Goal: Book appointment/travel/reservation

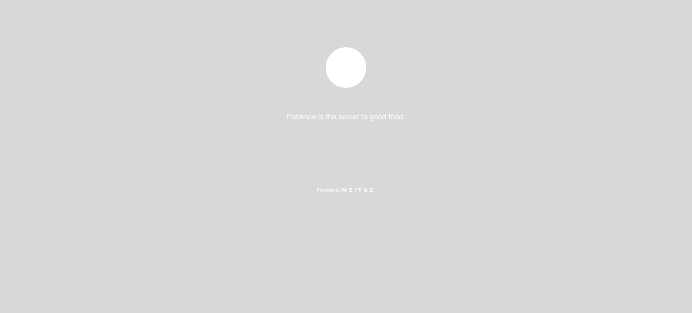
select select "es"
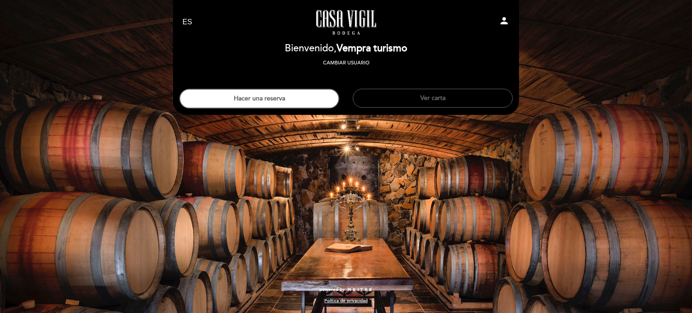
click at [508, 21] on icon "person" at bounding box center [503, 20] width 11 height 11
select select "es"
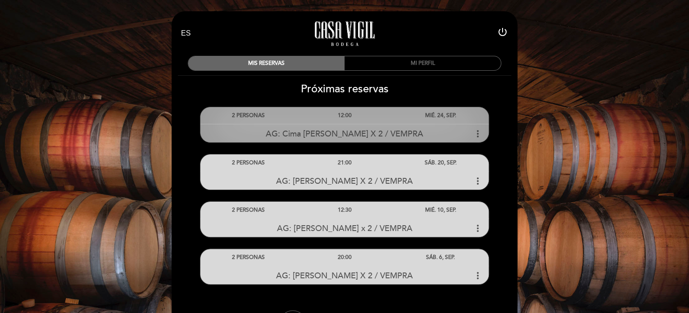
click at [441, 128] on div "AG: Cima [PERSON_NAME] X 2 / VEMPRA more_vert" at bounding box center [344, 133] width 288 height 19
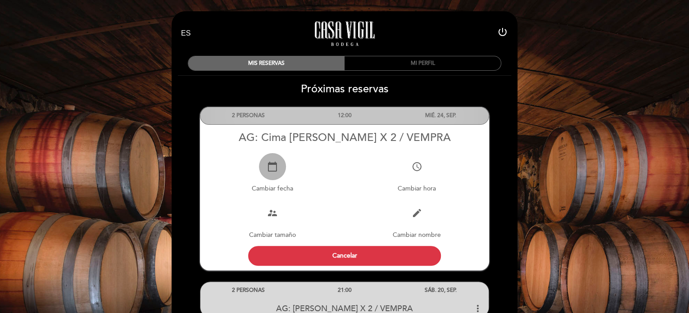
click at [276, 165] on icon "calendar_today" at bounding box center [272, 166] width 11 height 11
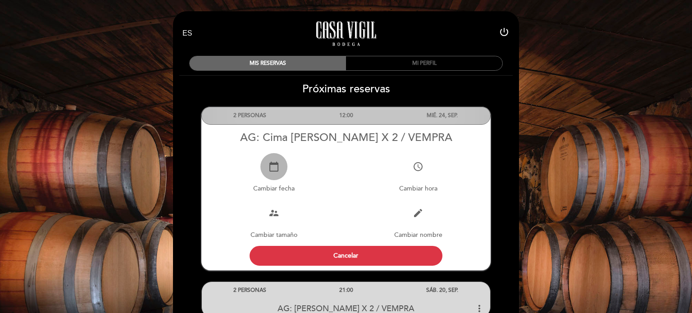
select select "es"
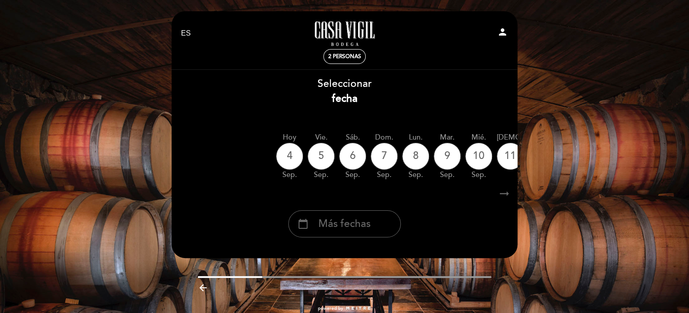
click at [508, 194] on icon "arrow_right_alt" at bounding box center [505, 193] width 14 height 19
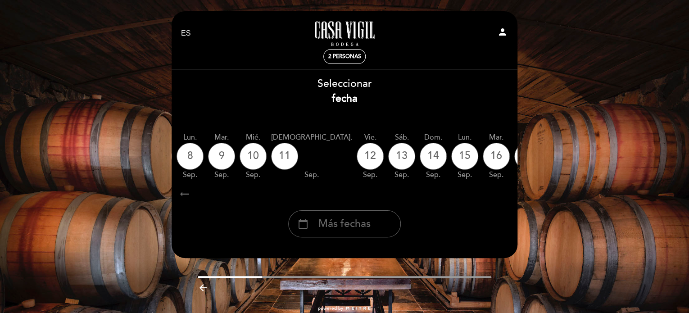
scroll to position [0, 263]
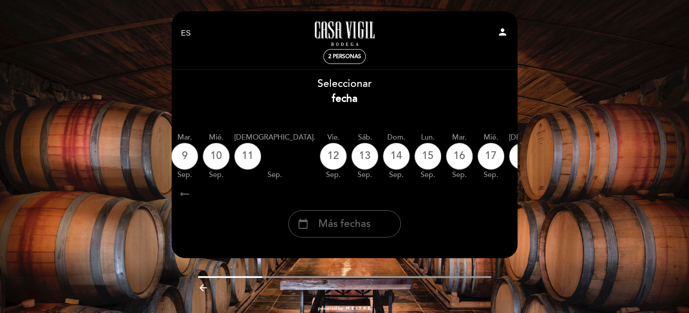
click at [594, 163] on div "calendar_today" at bounding box center [607, 156] width 27 height 27
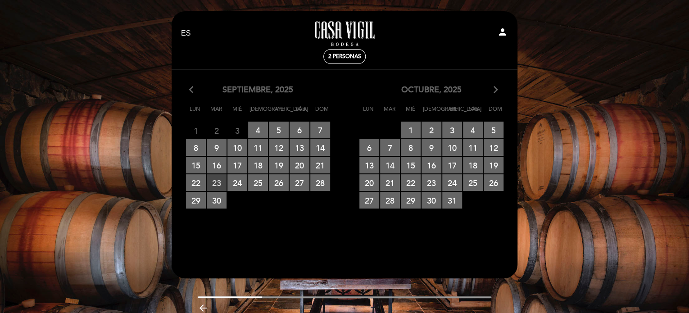
click at [213, 181] on span "23 RESERVAS DISPONIBLES" at bounding box center [217, 182] width 20 height 17
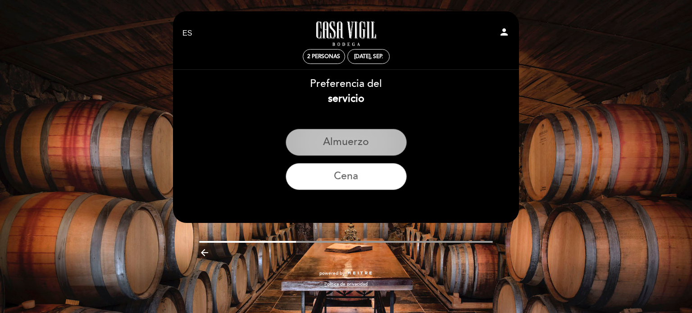
click at [333, 154] on button "Almuerzo" at bounding box center [345, 142] width 121 height 27
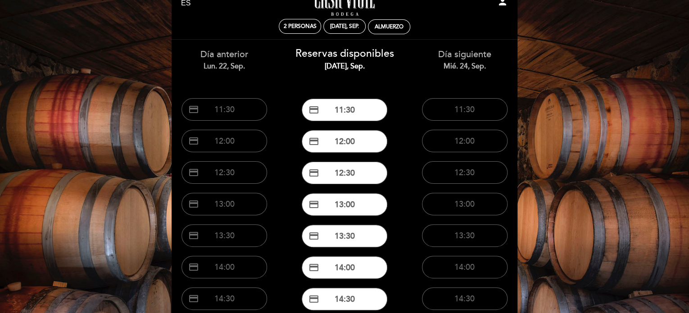
scroll to position [45, 0]
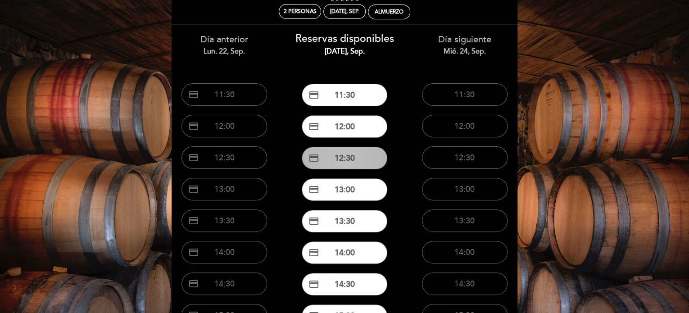
click at [358, 154] on button "credit_card 12:30" at bounding box center [345, 158] width 86 height 23
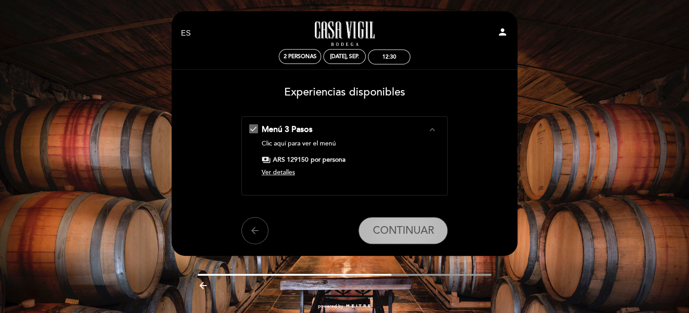
click at [389, 231] on span "CONTINUAR" at bounding box center [402, 230] width 61 height 13
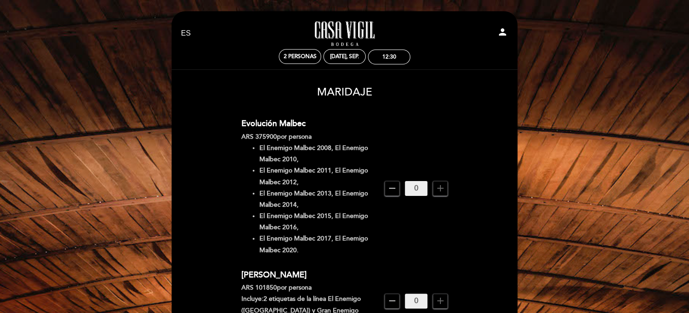
scroll to position [180, 0]
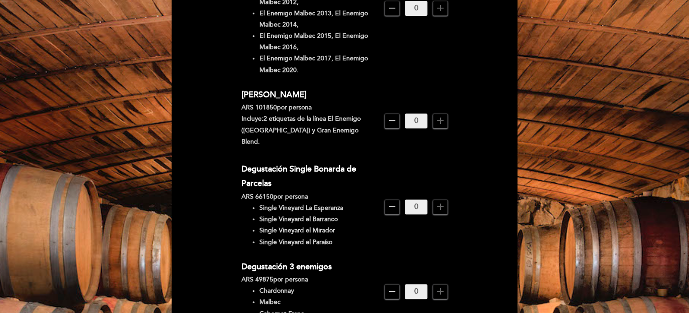
click at [447, 115] on span "add" at bounding box center [440, 120] width 15 height 15
click at [445, 117] on span "add" at bounding box center [440, 120] width 15 height 15
click at [389, 116] on icon "remove" at bounding box center [392, 120] width 11 height 11
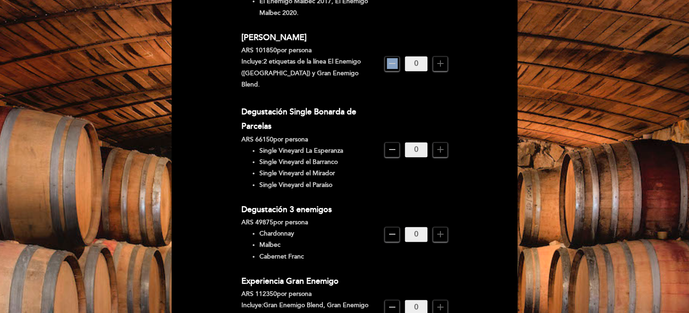
scroll to position [315, 0]
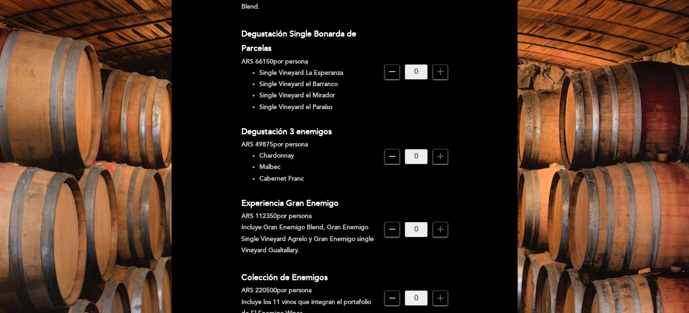
click at [444, 151] on icon "add" at bounding box center [440, 156] width 11 height 11
click at [443, 151] on icon "add" at bounding box center [440, 156] width 11 height 11
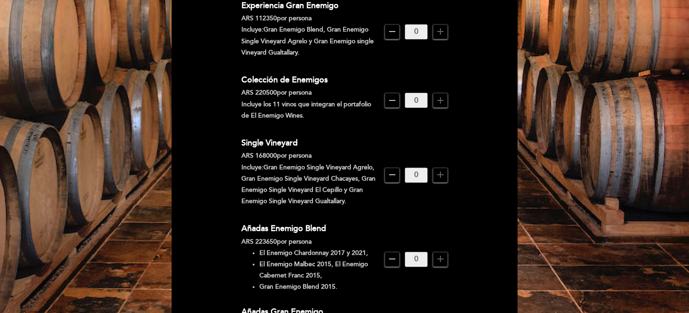
scroll to position [705, 0]
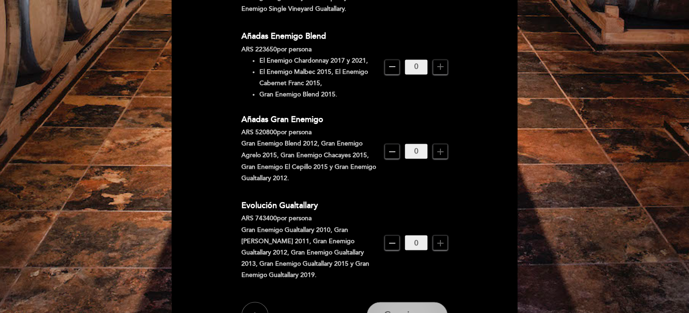
click at [420, 302] on button "Continuar" at bounding box center [407, 315] width 81 height 27
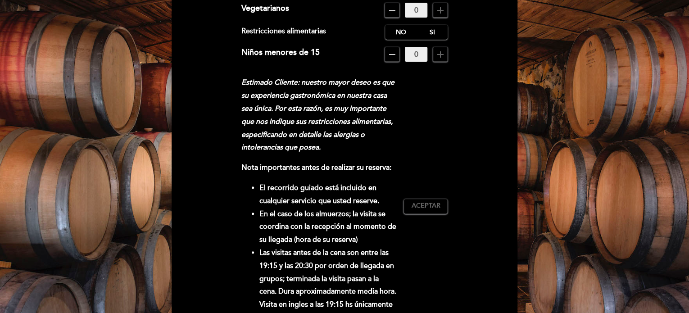
scroll to position [38, 0]
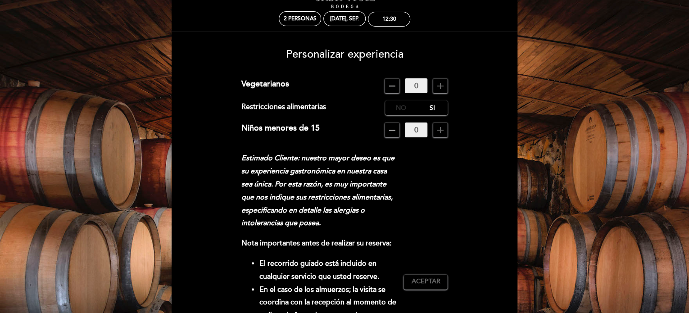
click at [391, 108] on label "No" at bounding box center [401, 107] width 32 height 15
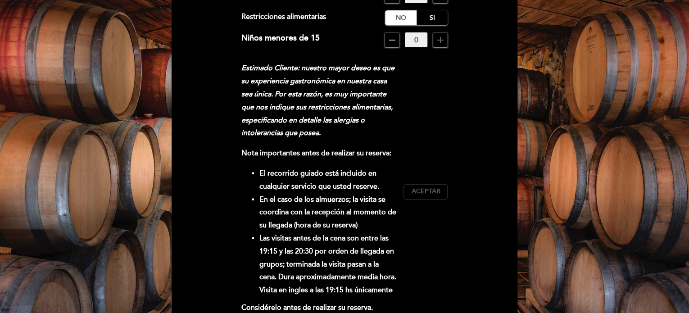
click at [425, 189] on span "Aceptar" at bounding box center [425, 191] width 29 height 9
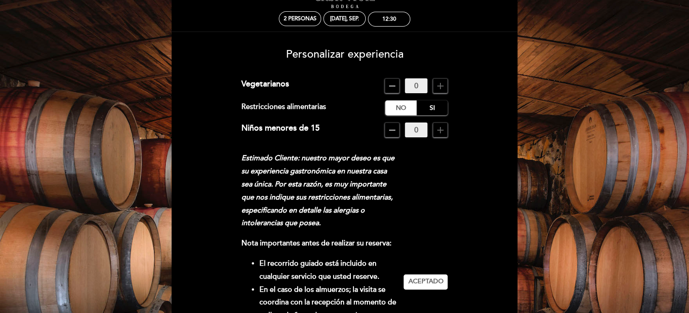
click at [391, 83] on icon "remove" at bounding box center [392, 86] width 11 height 11
click at [396, 125] on icon "remove" at bounding box center [392, 130] width 11 height 11
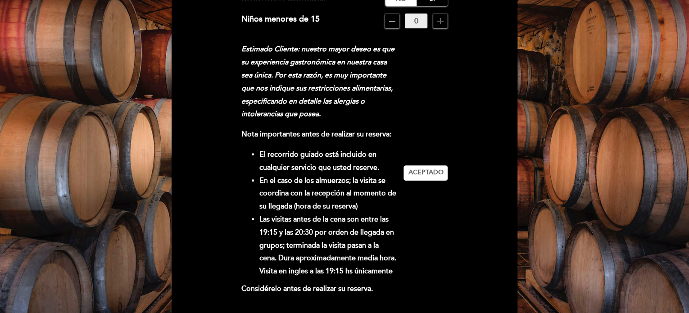
scroll to position [263, 0]
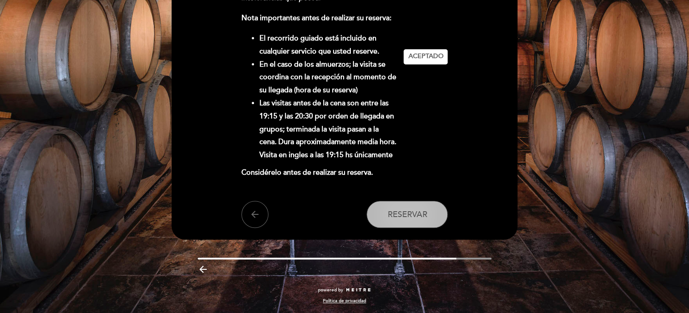
click at [418, 218] on span "Reservar" at bounding box center [407, 214] width 40 height 10
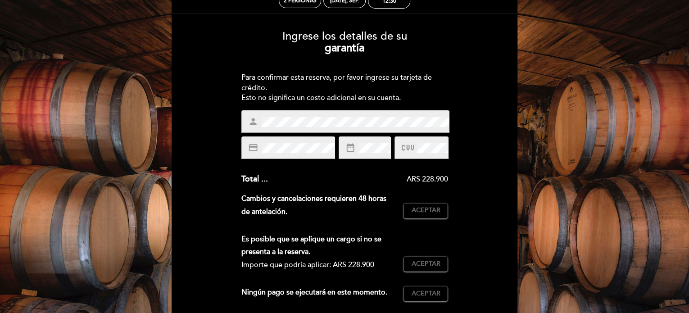
scroll to position [90, 0]
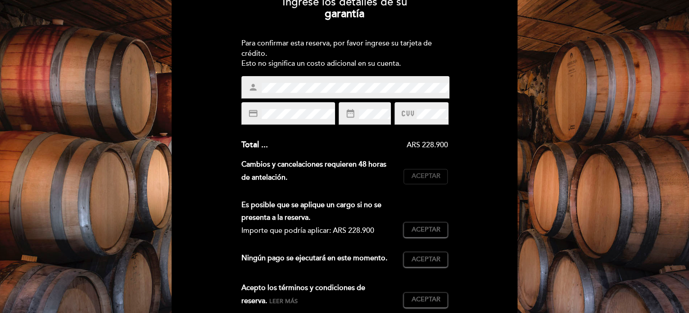
click at [433, 174] on span "Aceptar" at bounding box center [425, 176] width 29 height 9
click at [436, 220] on div "Es posible que se aplique un cargo si no se presenta a la reserva. Importe que …" at bounding box center [344, 222] width 207 height 46
click at [438, 238] on div "Es posible que se aplique un cargo si no se presenta a la reserva. Importe que …" at bounding box center [344, 222] width 207 height 46
click at [438, 222] on button "Aceptar Aceptado" at bounding box center [425, 229] width 44 height 15
click at [435, 248] on div "Subtotal : ARS 228.900 Cargo por servicio : ARS 0 (0%) Impuesto : ARS 0 (0%) To…" at bounding box center [344, 206] width 207 height 135
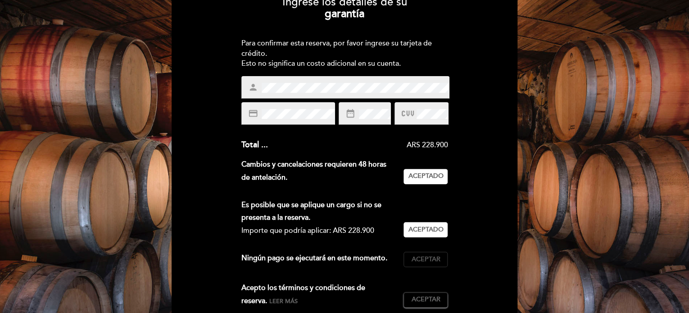
click at [432, 263] on span "Aceptar" at bounding box center [425, 259] width 29 height 9
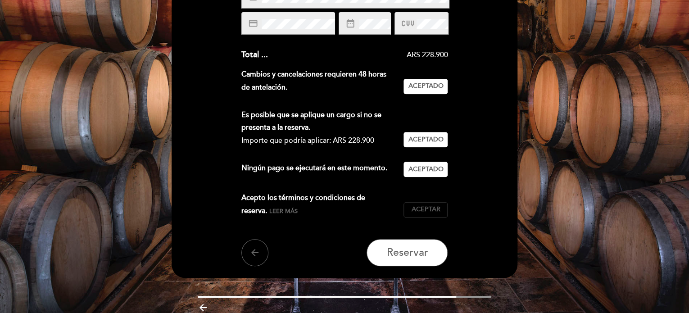
click at [416, 203] on button "Aceptar Aceptado" at bounding box center [425, 209] width 44 height 15
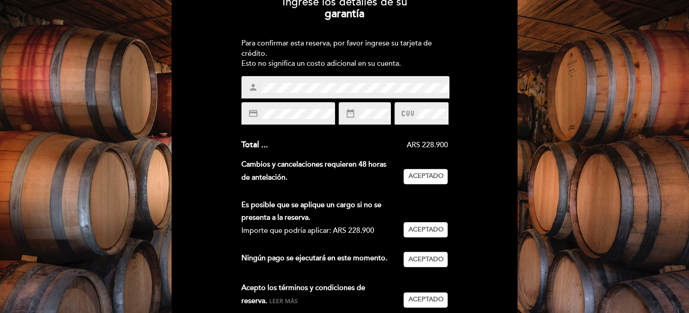
click at [283, 103] on div "credit_card" at bounding box center [288, 113] width 94 height 23
click at [292, 121] on div "credit_card" at bounding box center [288, 113] width 94 height 23
click at [369, 122] on div "date_range" at bounding box center [365, 113] width 52 height 23
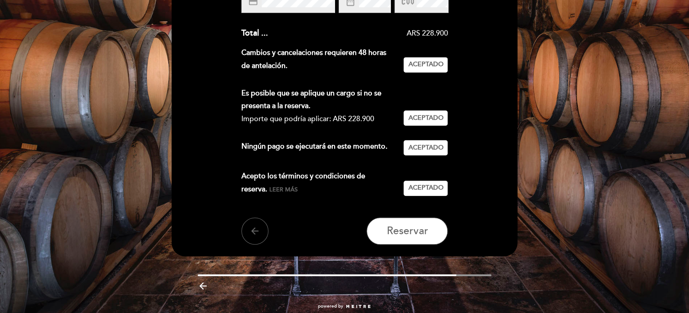
scroll to position [218, 0]
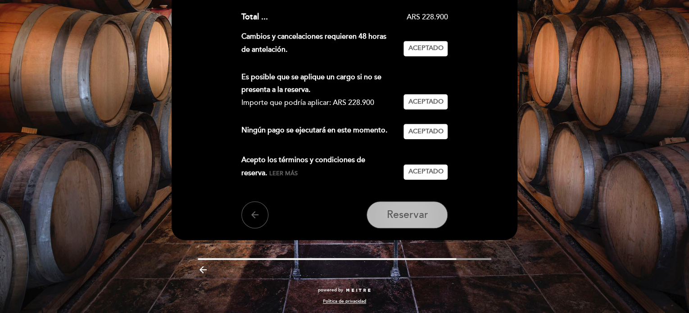
click at [411, 208] on span "Reservar" at bounding box center [406, 214] width 41 height 13
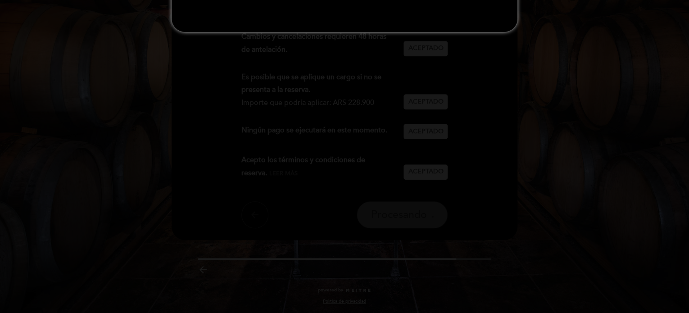
scroll to position [0, 0]
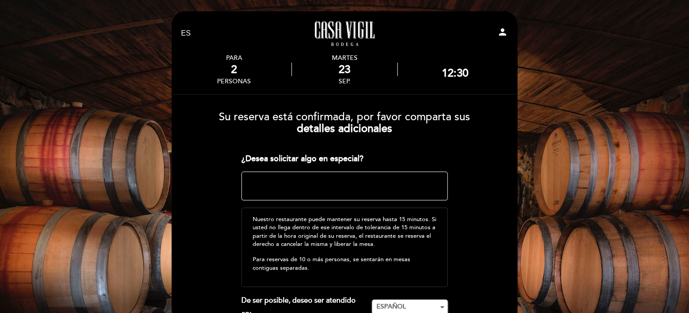
click at [332, 189] on textarea at bounding box center [344, 186] width 207 height 29
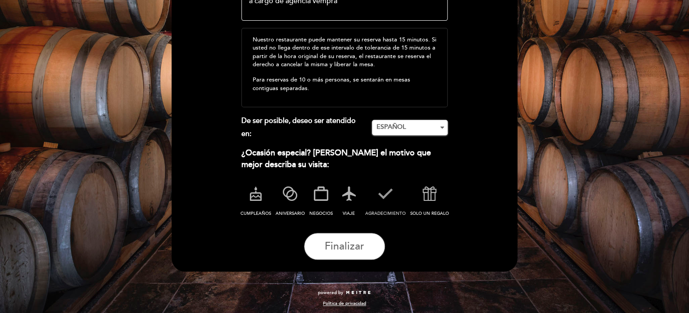
scroll to position [182, 0]
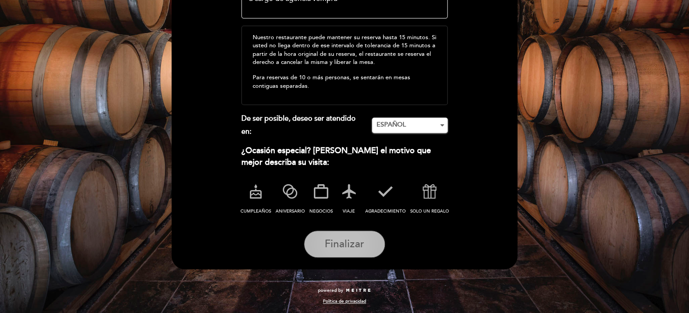
type textarea "a cargo de agencia vempra"
click at [362, 240] on span "Finalizar" at bounding box center [345, 244] width 40 height 13
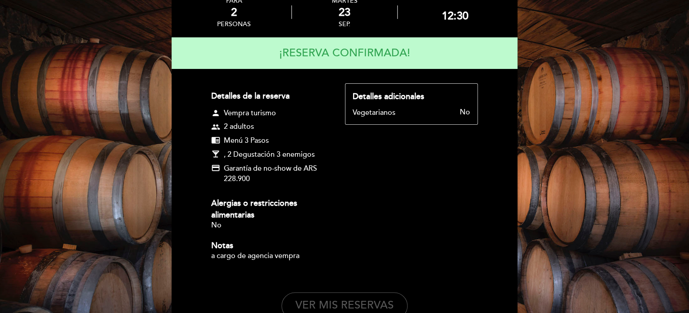
scroll to position [150, 0]
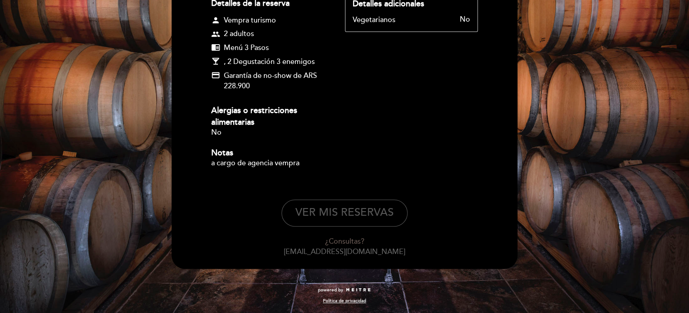
click at [322, 215] on button "VER MIS RESERVAS" at bounding box center [344, 212] width 126 height 27
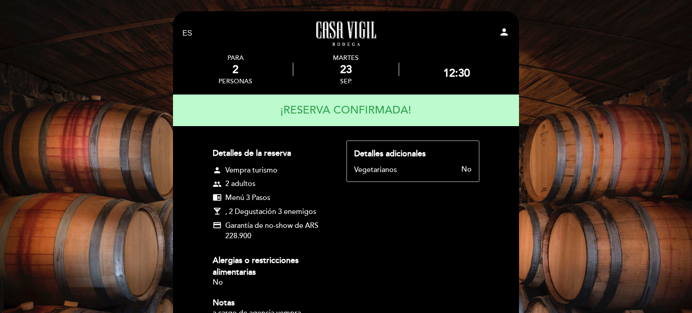
select select "es"
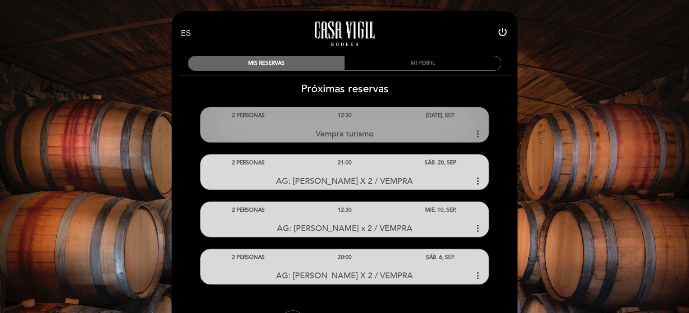
click at [480, 132] on icon "more_vert" at bounding box center [477, 133] width 11 height 11
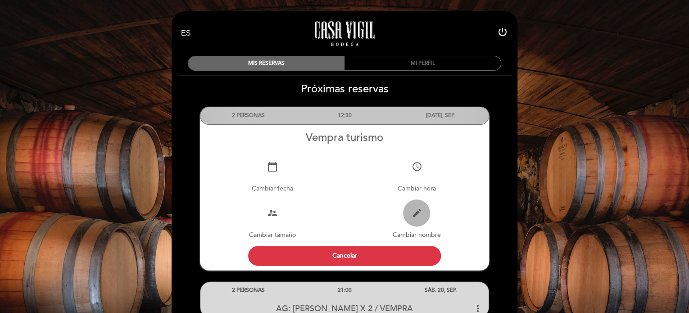
click at [415, 217] on icon "edit" at bounding box center [416, 213] width 11 height 11
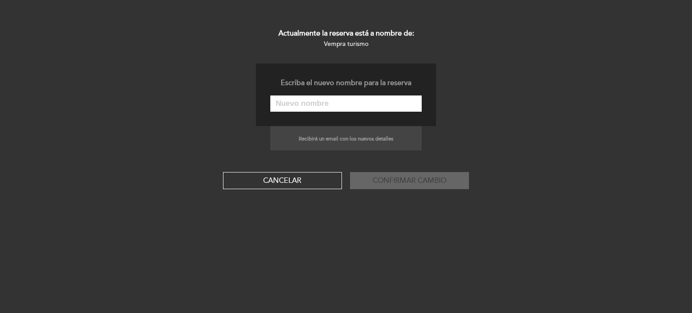
click at [330, 109] on input "text" at bounding box center [345, 103] width 151 height 16
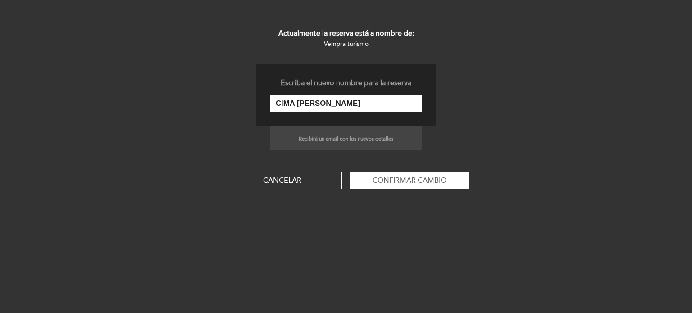
click at [330, 104] on input "CIMA [PERSON_NAME]" at bounding box center [345, 103] width 151 height 16
click at [288, 103] on input "CIMA [PERSON_NAME]" at bounding box center [345, 103] width 151 height 16
click at [289, 103] on input "CIMA [PERSON_NAME]" at bounding box center [345, 103] width 151 height 16
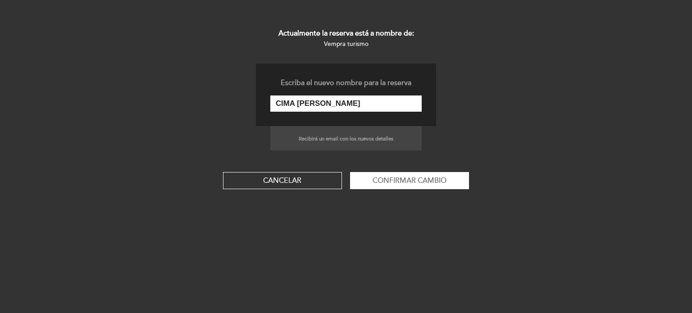
click at [289, 103] on input "CIMA [PERSON_NAME]" at bounding box center [345, 103] width 151 height 16
click at [307, 102] on input "CIMA [PERSON_NAME]" at bounding box center [345, 103] width 151 height 16
click at [308, 102] on input "CIMA [PERSON_NAME]" at bounding box center [345, 103] width 151 height 16
paste input "CIMA CARMEN TERESIT"
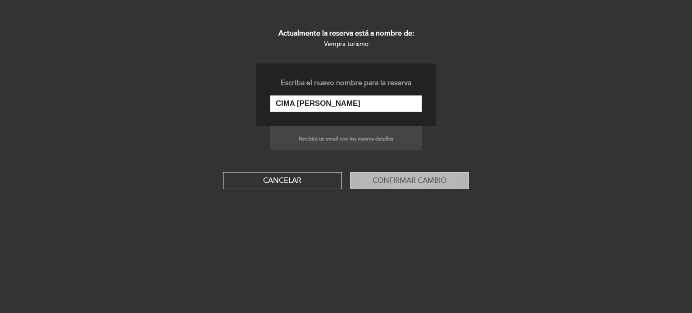
type input "CIMA [PERSON_NAME]"
click at [408, 187] on button "Confirmar cambio" at bounding box center [409, 180] width 119 height 17
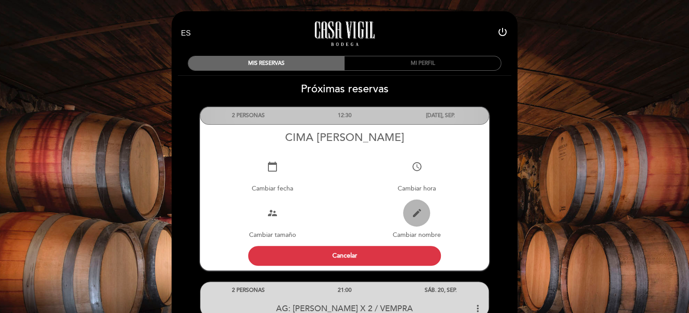
click at [412, 217] on icon "edit" at bounding box center [416, 213] width 11 height 11
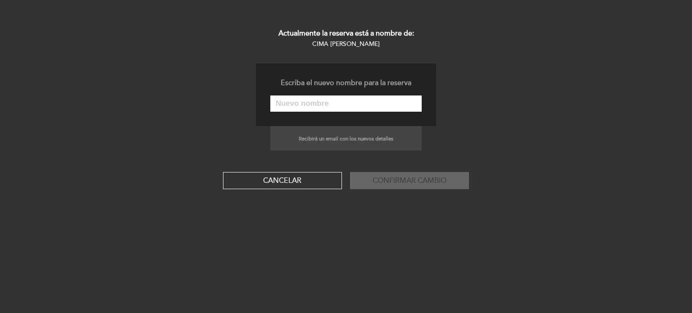
click at [295, 104] on input "text" at bounding box center [345, 103] width 151 height 16
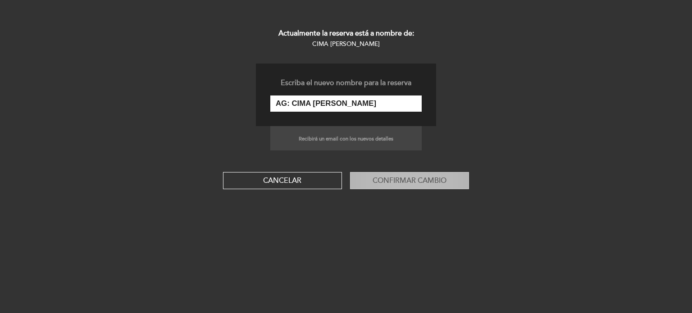
type input "AG: CIMA [PERSON_NAME]"
click at [416, 174] on button "Confirmar cambio" at bounding box center [409, 180] width 119 height 17
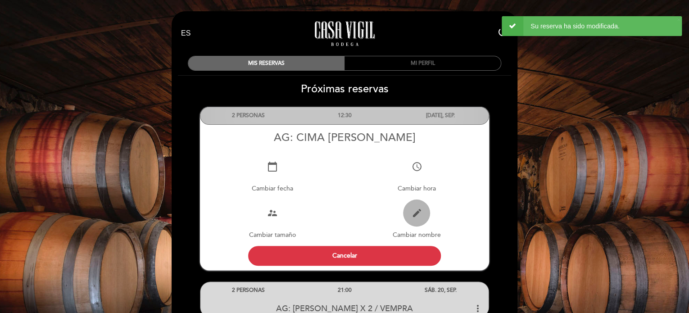
click at [411, 221] on button "edit" at bounding box center [416, 212] width 27 height 27
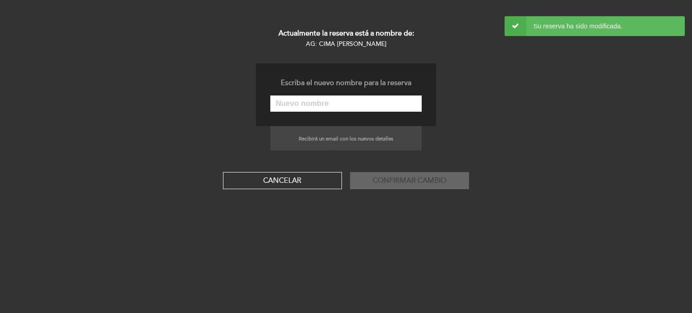
click at [387, 104] on input "text" at bounding box center [345, 103] width 151 height 16
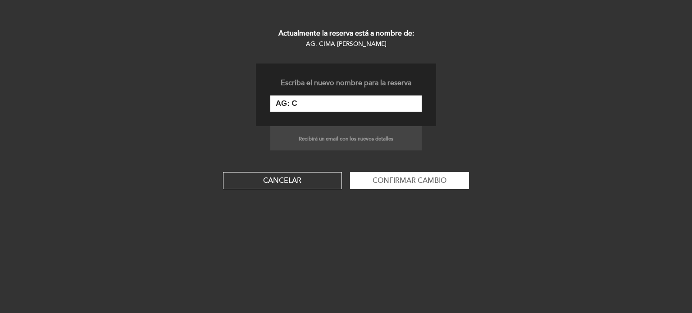
click at [367, 140] on small "Recibirá un email con los nuevos detalles" at bounding box center [346, 139] width 95 height 6
click at [367, 129] on div "Recibirá un email con los nuevos detalles" at bounding box center [345, 138] width 151 height 25
click at [342, 104] on input "AG: C" at bounding box center [345, 103] width 151 height 16
click at [400, 103] on input "AG: CIMA [PERSON_NAME]" at bounding box center [345, 103] width 151 height 16
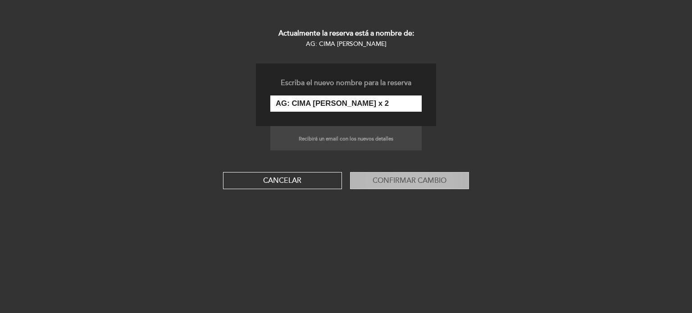
type input "AG: CIMA [PERSON_NAME] x 2"
click at [433, 177] on button "Confirmar cambio" at bounding box center [409, 180] width 119 height 17
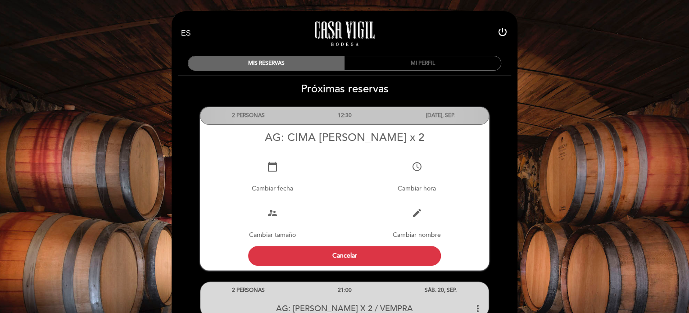
click at [416, 137] on div "AG: CIMA [PERSON_NAME] x 2" at bounding box center [344, 137] width 289 height 13
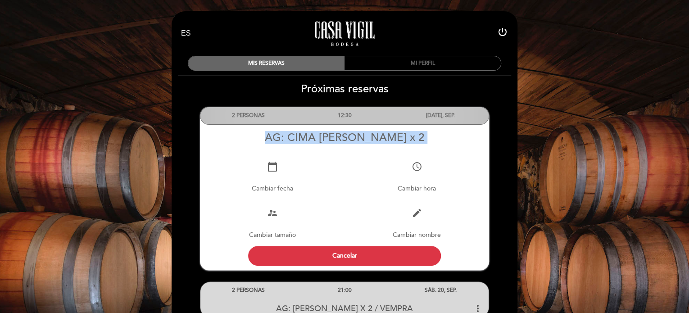
click at [416, 137] on div "AG: CIMA [PERSON_NAME] x 2" at bounding box center [344, 137] width 289 height 13
click at [424, 136] on div "AG: CIMA [PERSON_NAME] x 2" at bounding box center [344, 137] width 289 height 13
drag, startPoint x: 428, startPoint y: 137, endPoint x: 296, endPoint y: 139, distance: 131.9
click at [297, 140] on div "AG: CIMA [PERSON_NAME] x 2" at bounding box center [344, 137] width 289 height 13
drag, startPoint x: 266, startPoint y: 133, endPoint x: 419, endPoint y: 218, distance: 175.6
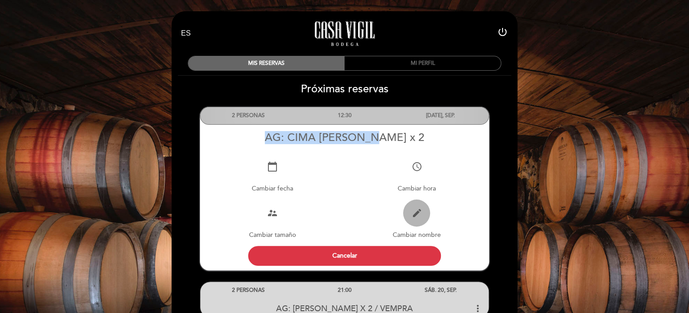
click at [377, 129] on div "2 PERSONAS 12:30 [DATE], SEP. AG: CIMA [PERSON_NAME] x 2" at bounding box center [344, 188] width 289 height 163
click at [412, 214] on icon "edit" at bounding box center [416, 213] width 11 height 11
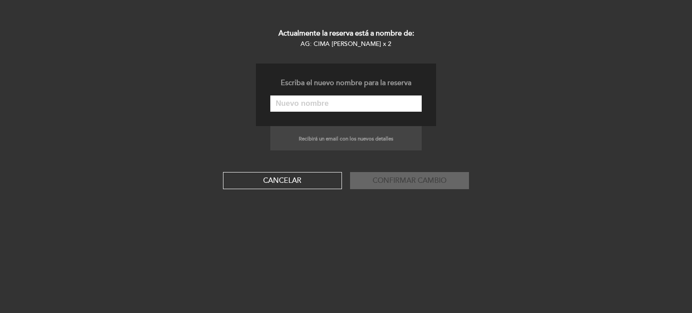
click at [378, 102] on input "text" at bounding box center [345, 103] width 151 height 16
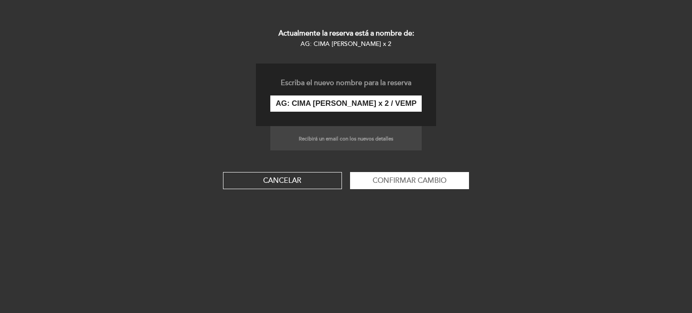
scroll to position [0, 20]
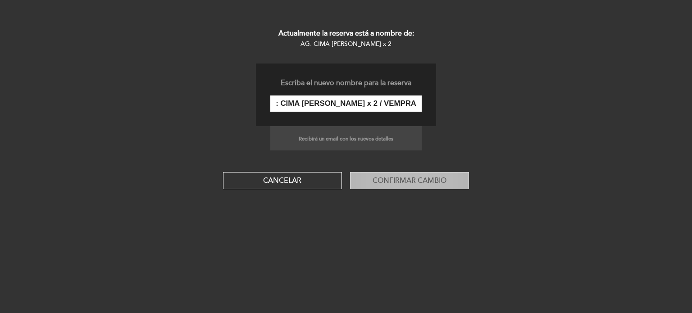
type input "AG: CIMA [PERSON_NAME] x 2 / VEMPRA"
click at [410, 178] on button "Confirmar cambio" at bounding box center [409, 180] width 119 height 17
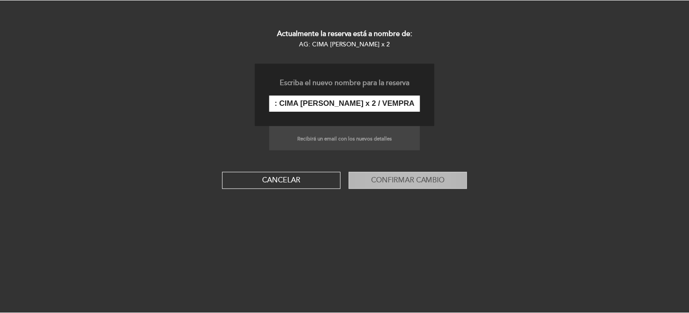
scroll to position [0, 0]
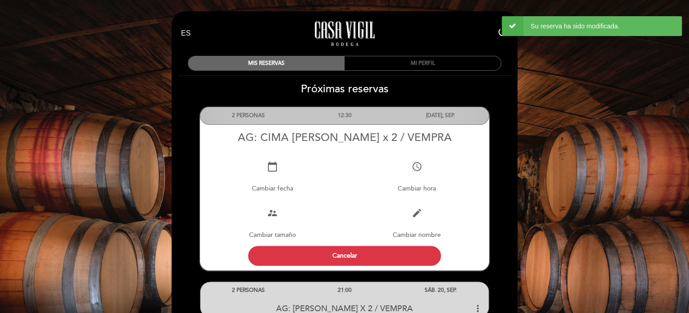
click at [571, 165] on div "EN ES PT [GEOGRAPHIC_DATA] - Restaurante power_settings_new MIS RESERVAS MI PER…" at bounding box center [344, 255] width 689 height 510
click at [355, 35] on link "Casa Vigil - Restaurante" at bounding box center [344, 33] width 113 height 25
